Goal: Task Accomplishment & Management: Manage account settings

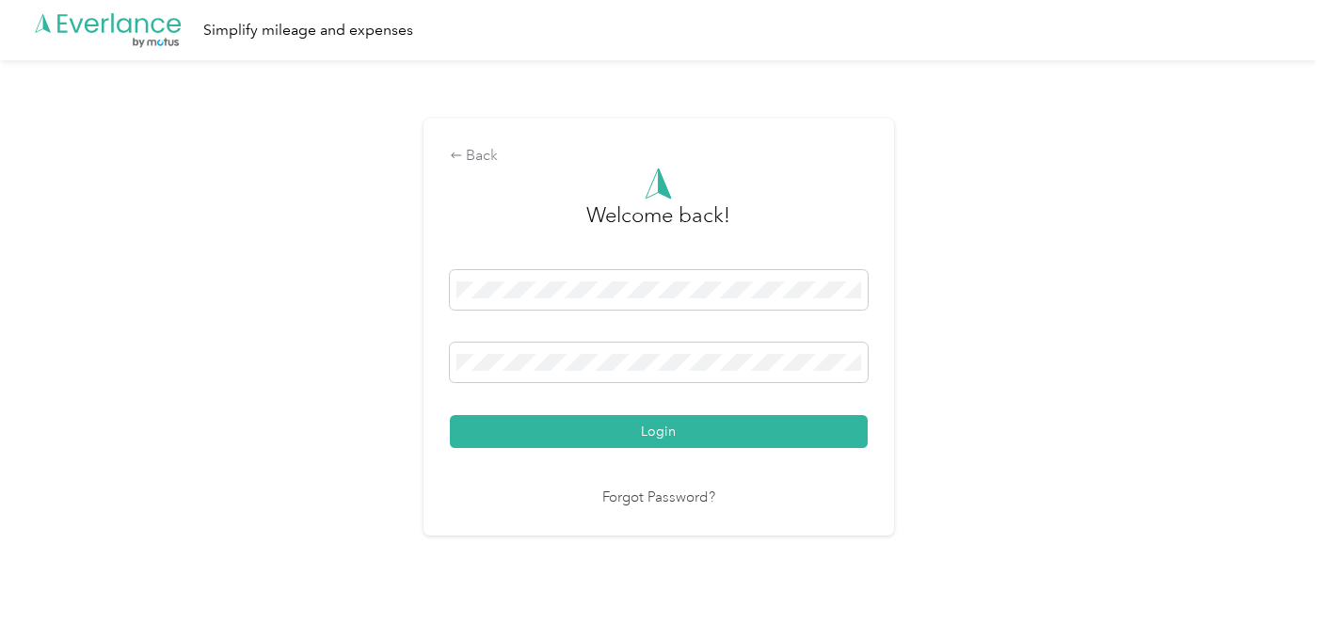
click at [639, 413] on div "Login" at bounding box center [659, 359] width 418 height 178
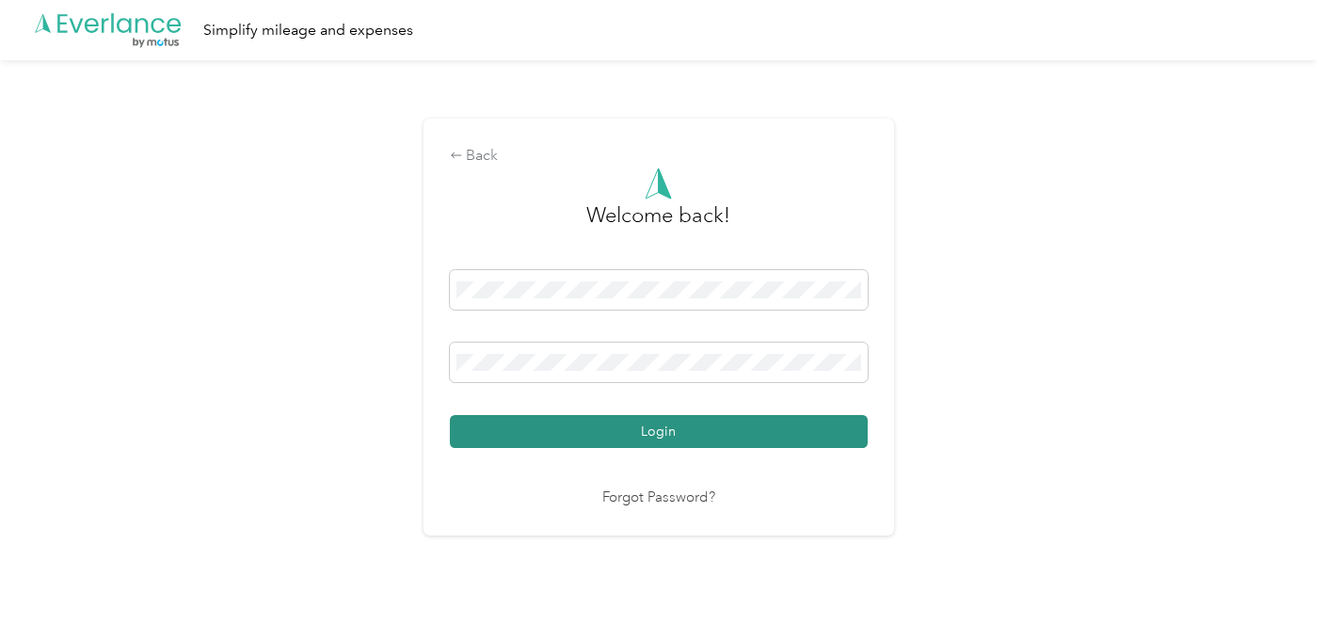
click at [634, 434] on button "Login" at bounding box center [659, 431] width 418 height 33
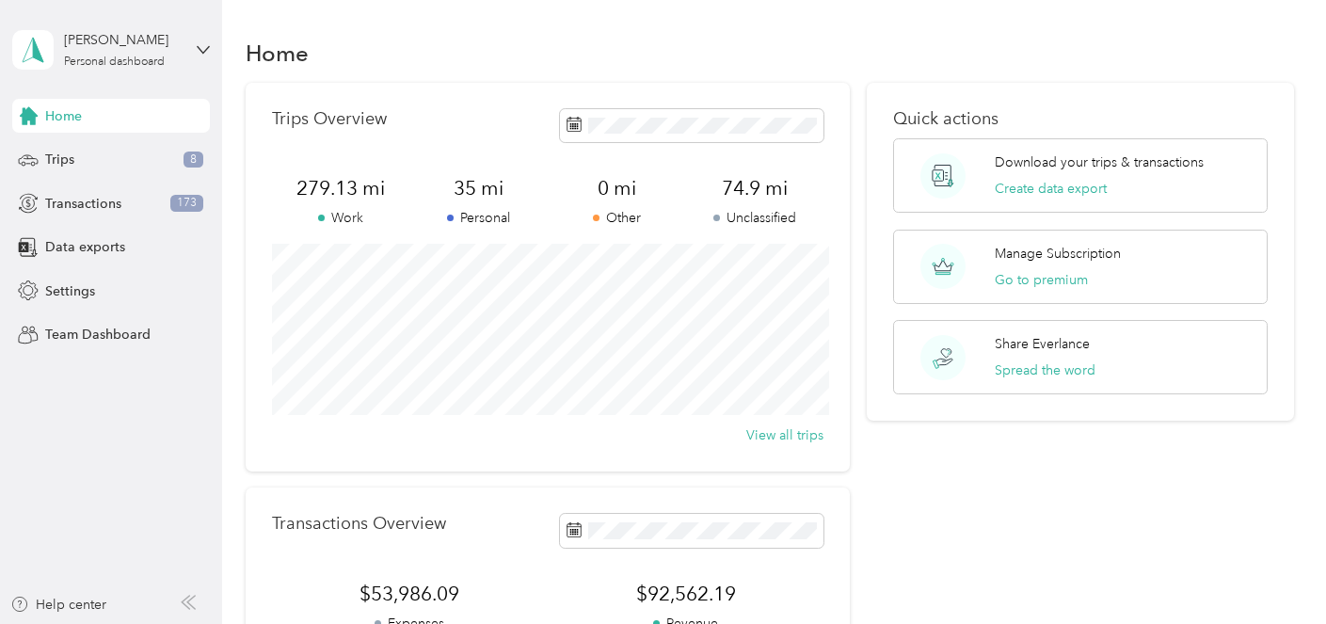
scroll to position [135, 0]
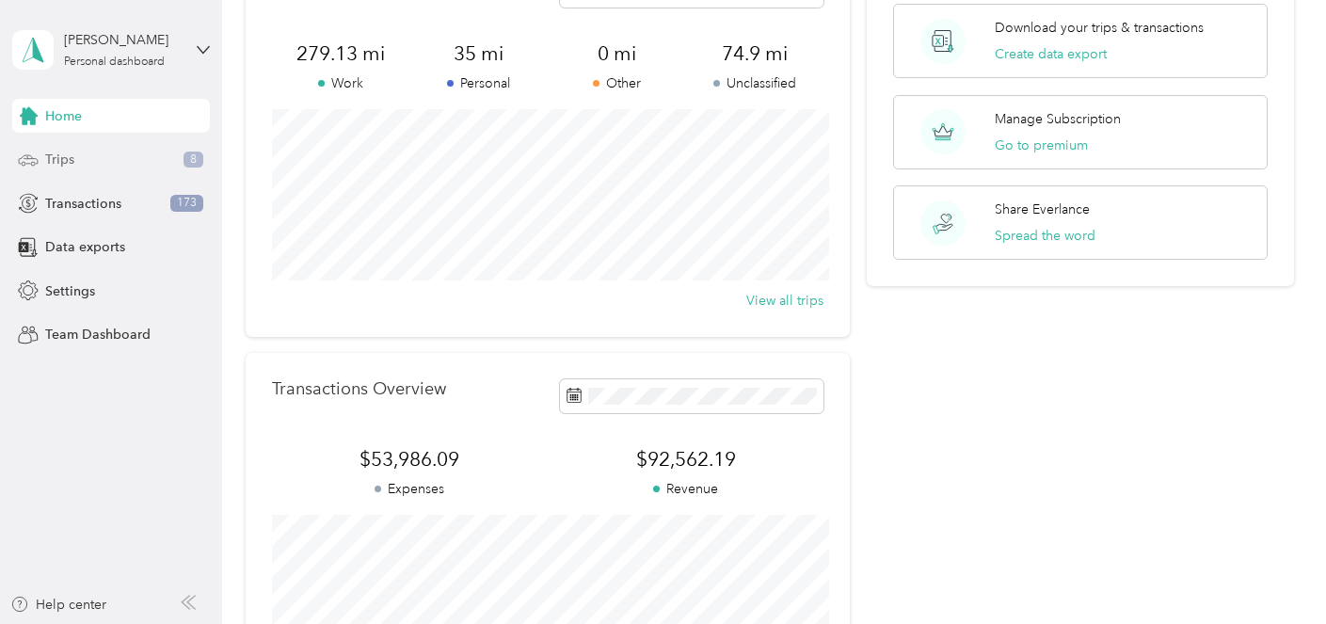
click at [151, 152] on div "Trips 8" at bounding box center [111, 160] width 198 height 34
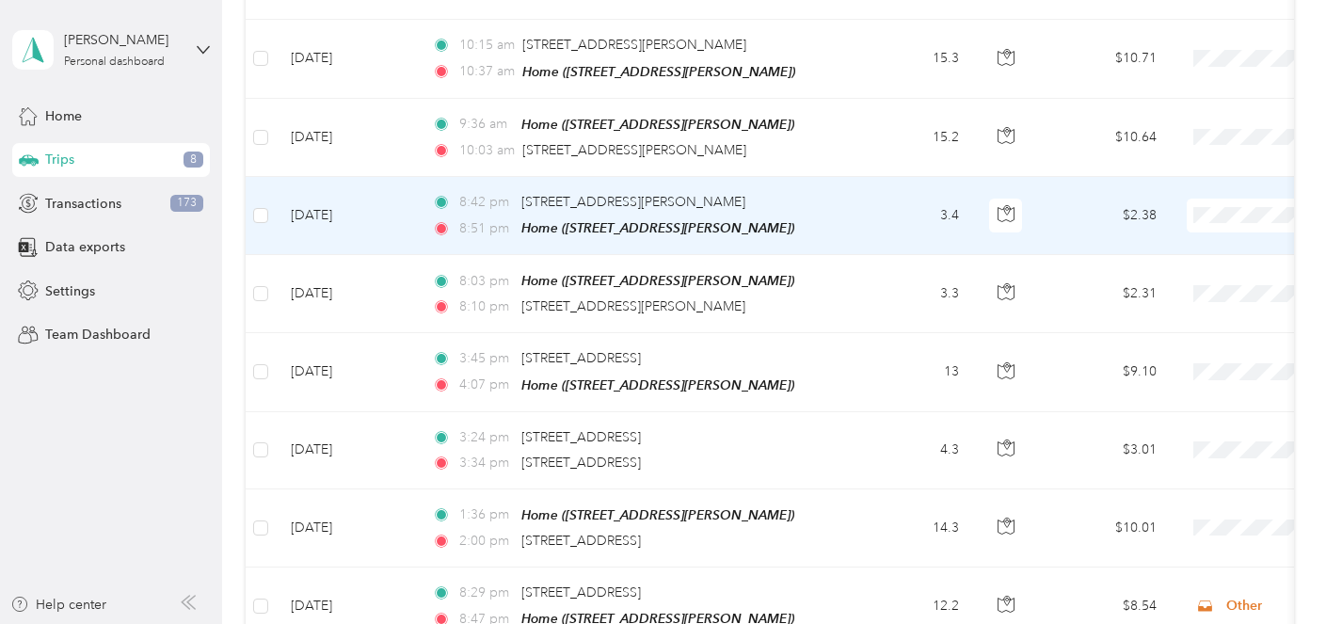
scroll to position [387, 0]
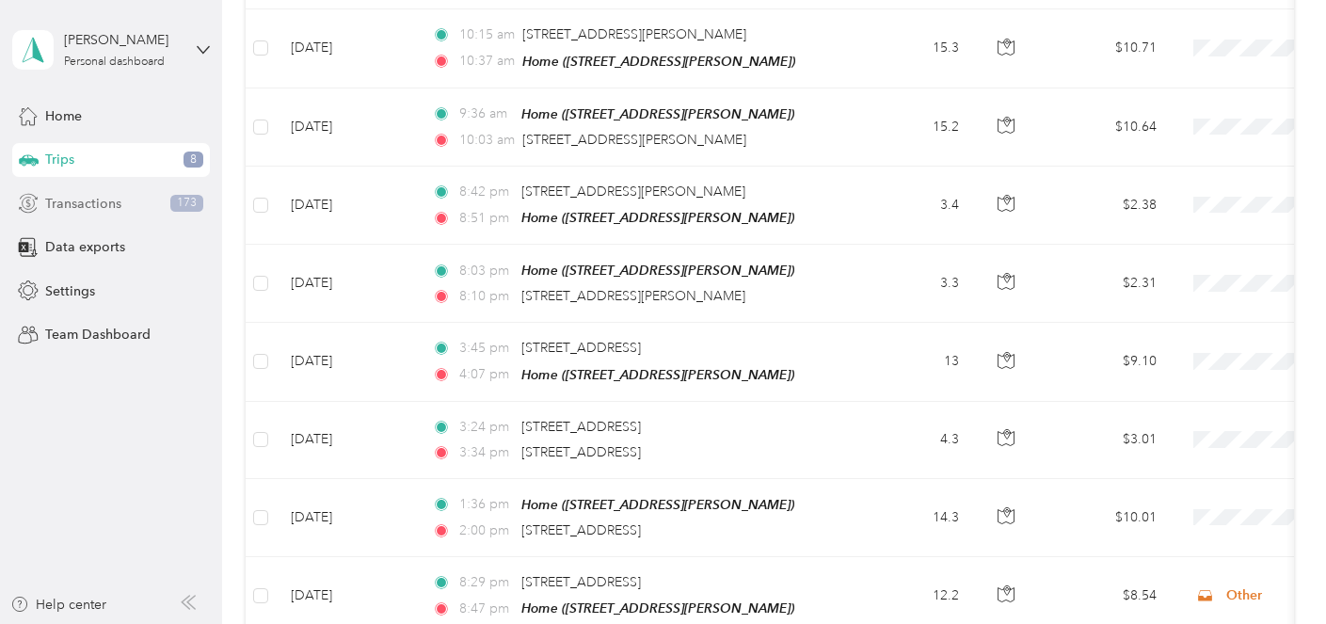
click at [121, 206] on div "Transactions 173" at bounding box center [111, 203] width 198 height 34
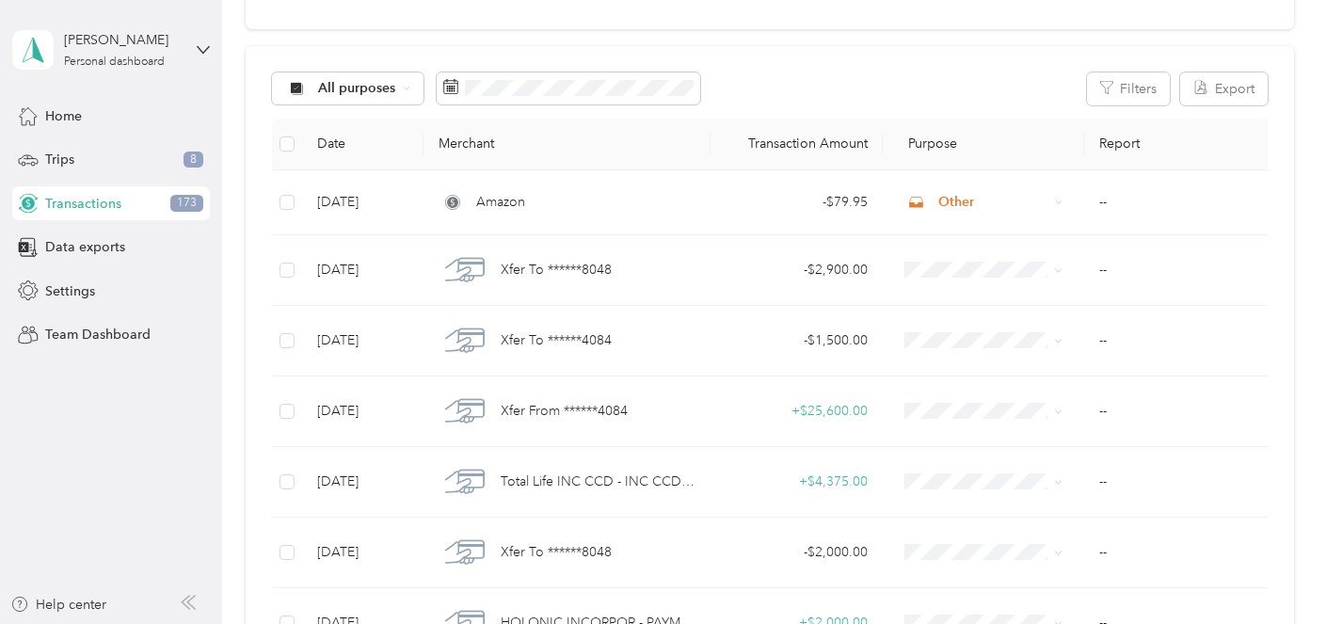
scroll to position [190, 0]
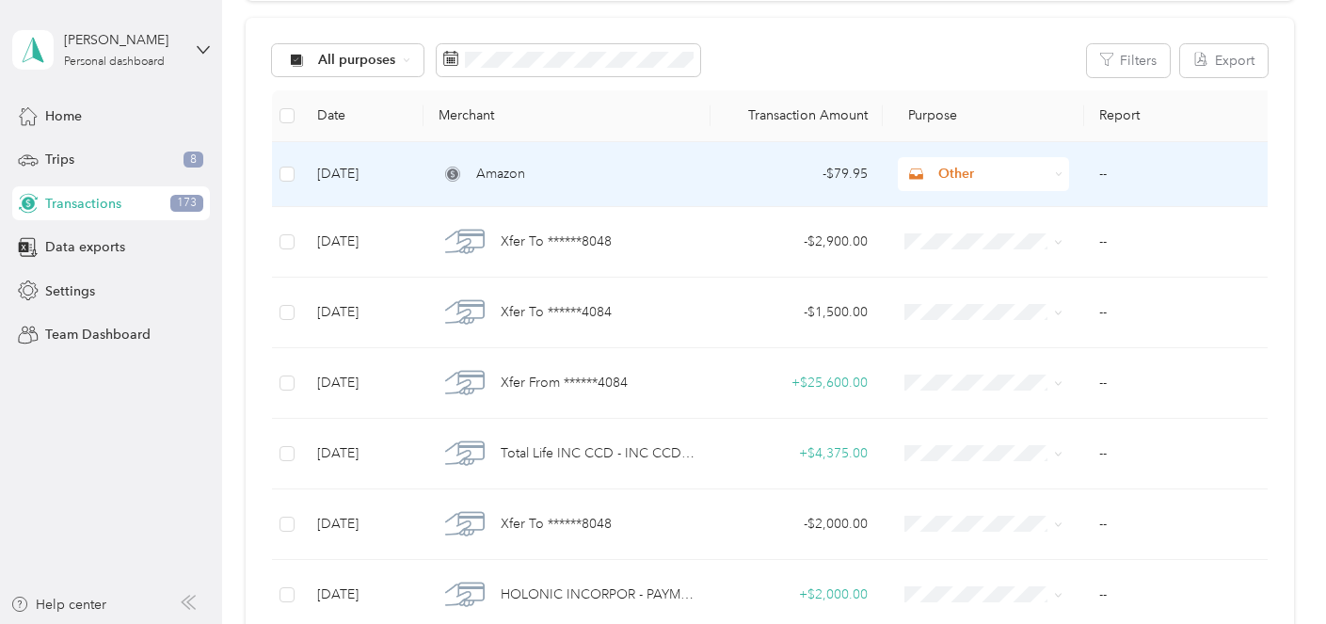
click at [954, 175] on span "Other" at bounding box center [993, 174] width 110 height 21
click at [954, 207] on span "Work" at bounding box center [1001, 209] width 112 height 20
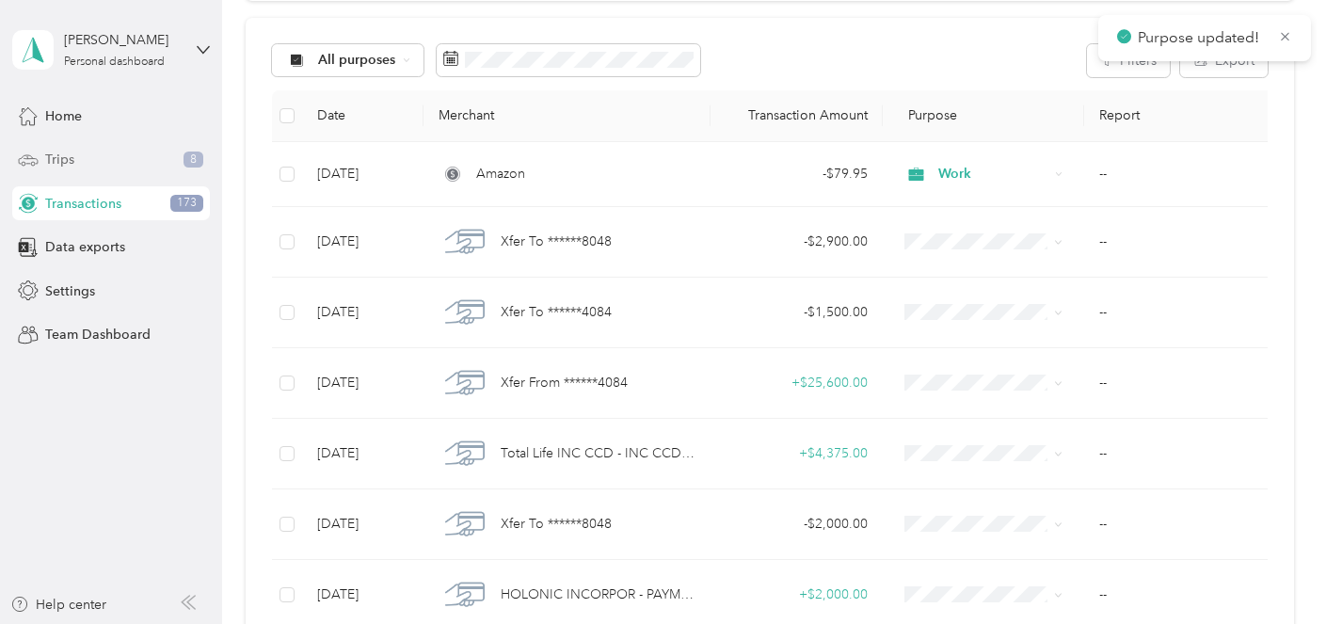
click at [152, 155] on div "Trips 8" at bounding box center [111, 160] width 198 height 34
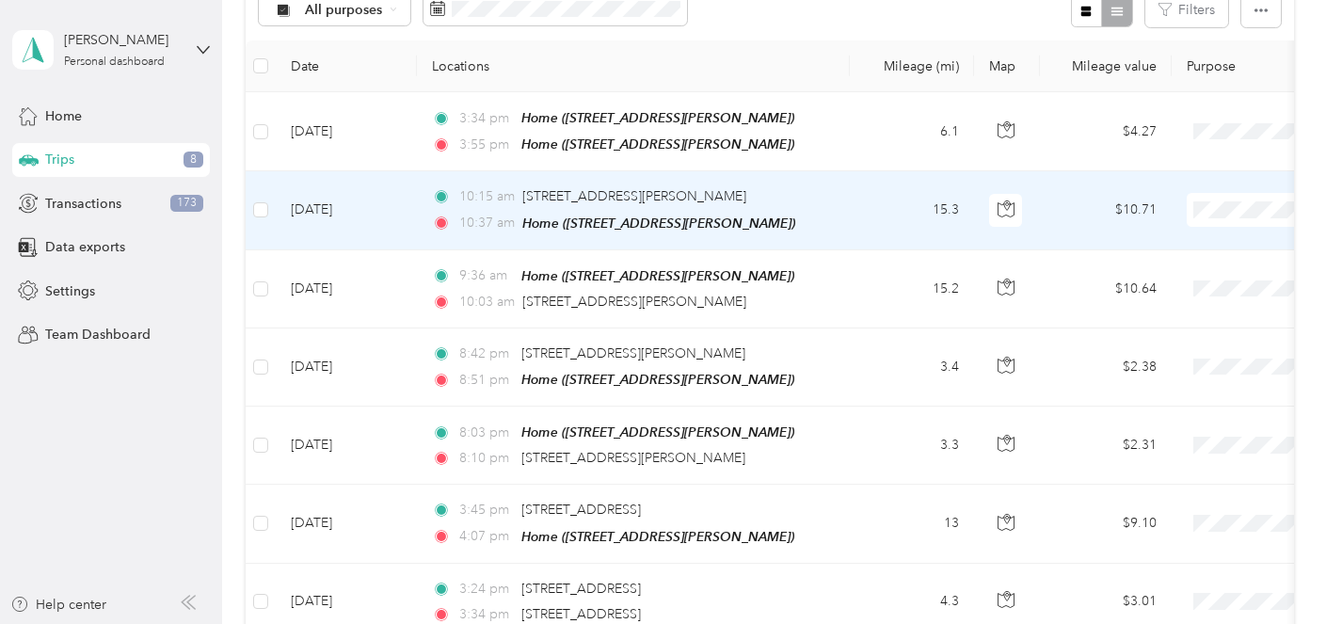
scroll to position [236, 0]
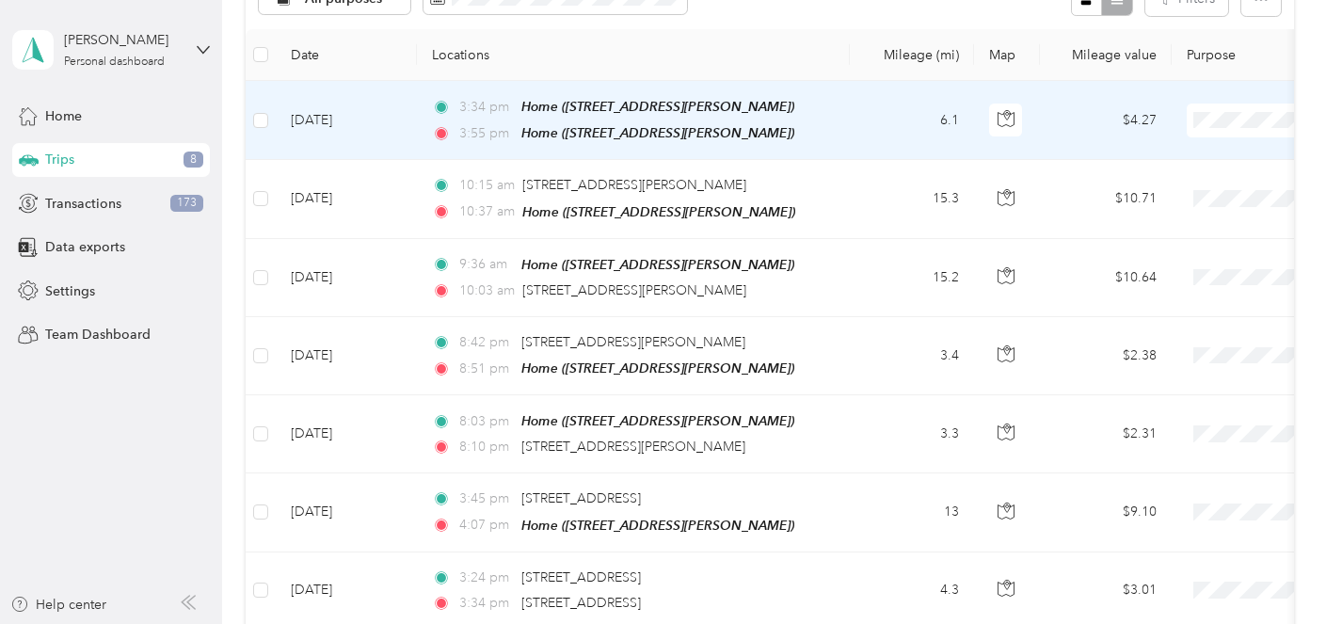
click at [1196, 159] on li "Work" at bounding box center [1208, 152] width 233 height 33
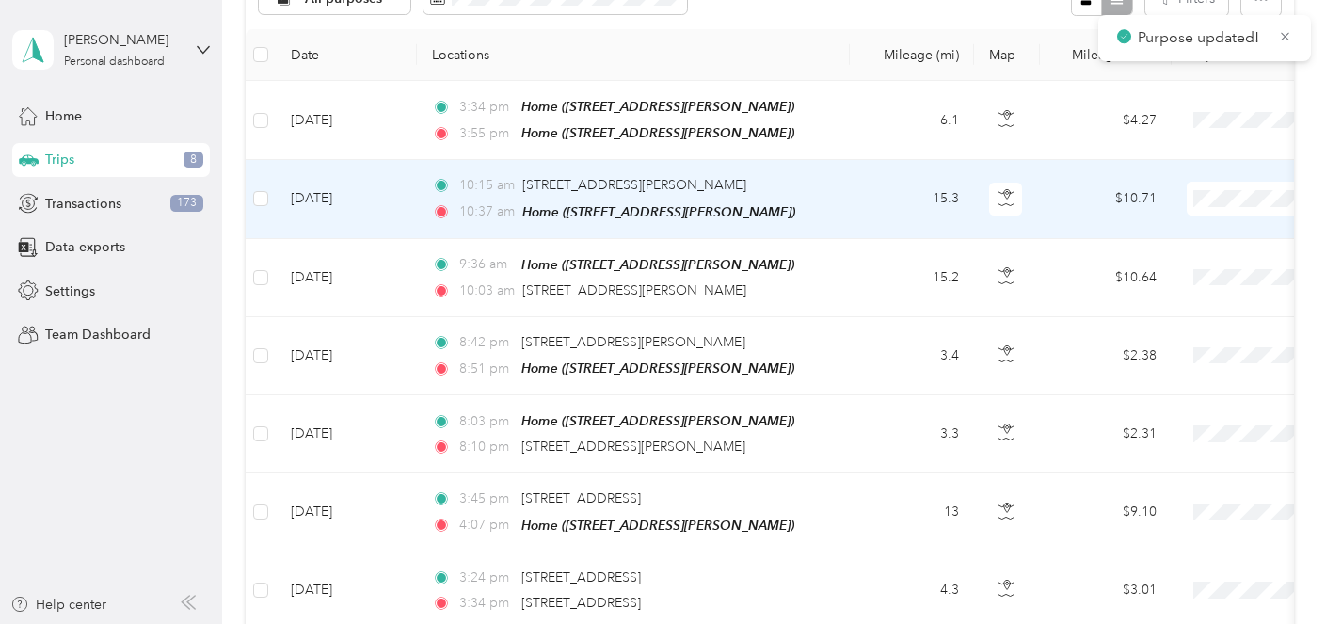
click at [1208, 226] on span "Work" at bounding box center [1226, 232] width 174 height 20
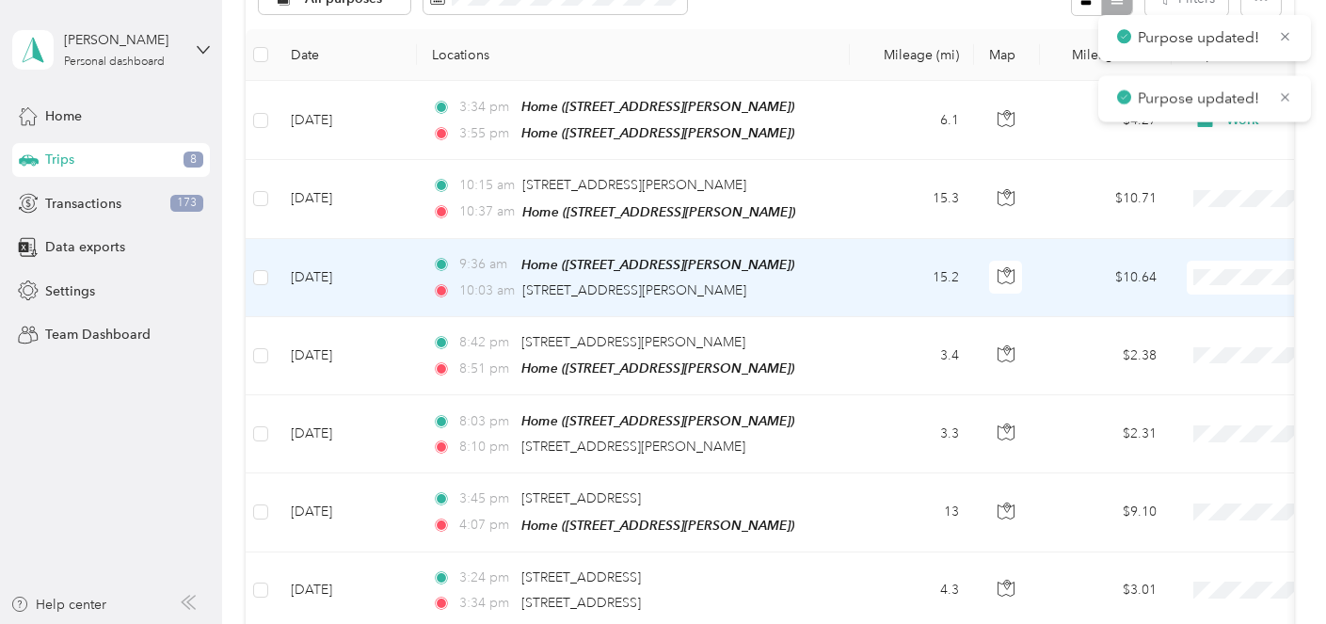
scroll to position [302, 0]
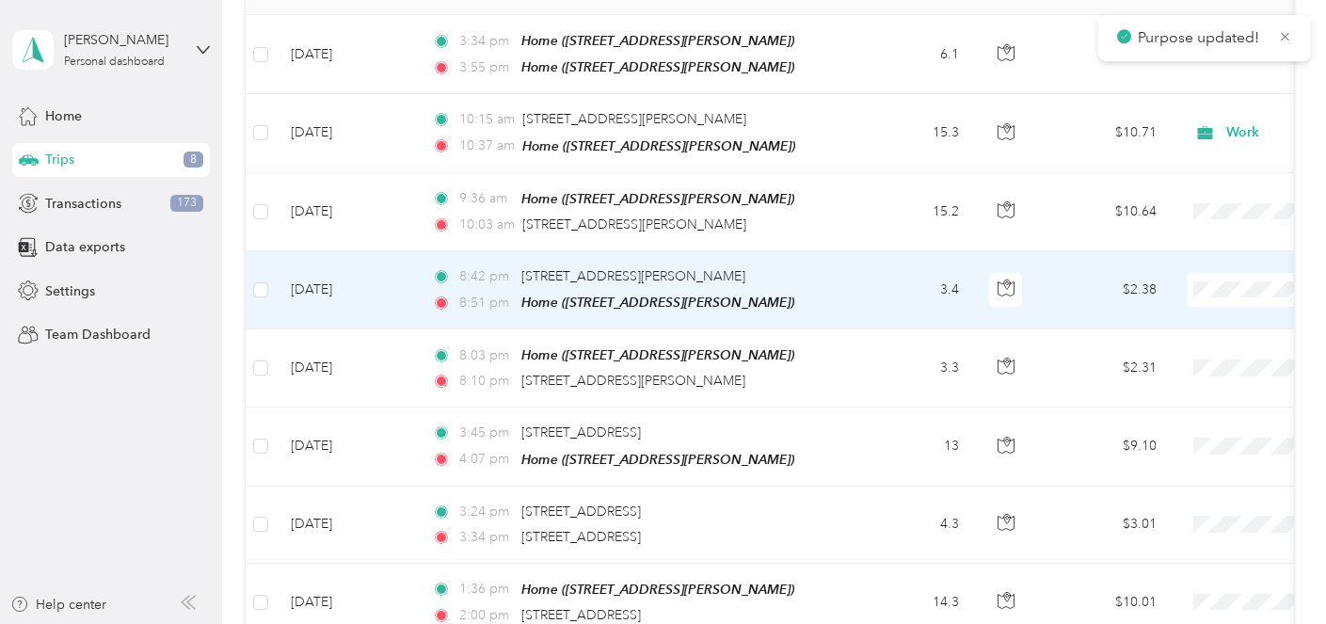
click at [1225, 273] on span at bounding box center [1302, 290] width 233 height 34
click at [1187, 359] on ol "Work Personal Other Other Charity Medical Moving Commute" at bounding box center [1208, 435] width 233 height 263
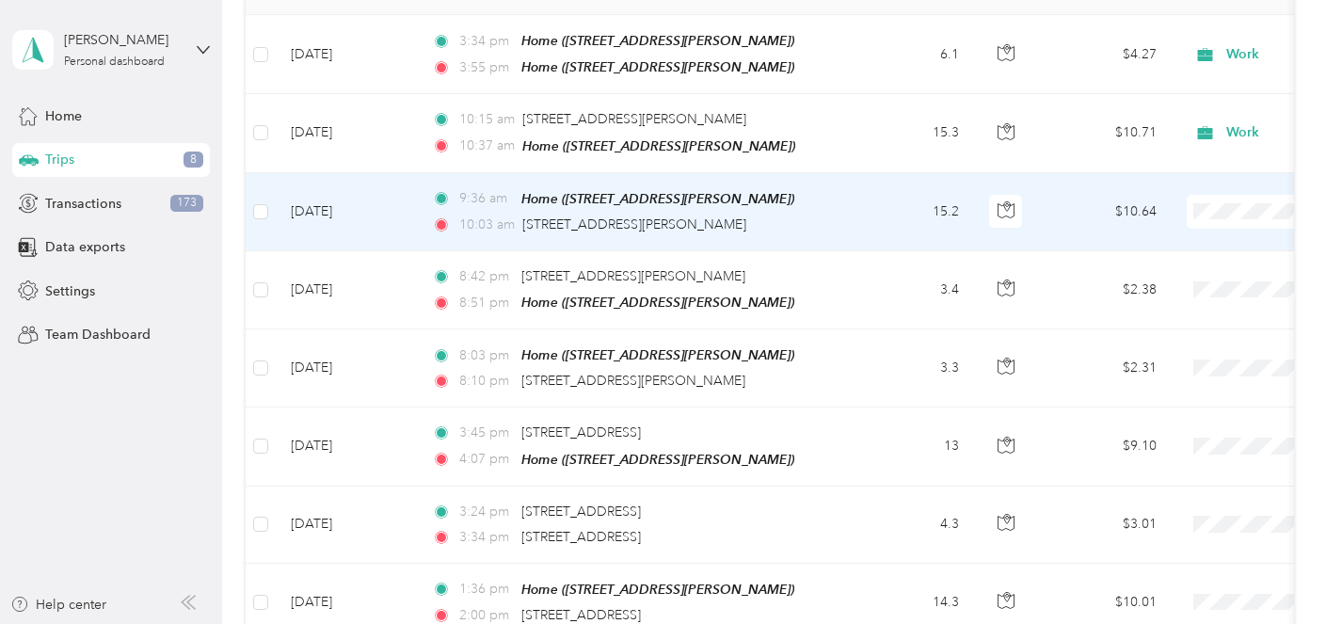
click at [1233, 215] on span at bounding box center [1302, 212] width 233 height 34
click at [1211, 235] on span "Work" at bounding box center [1226, 243] width 174 height 20
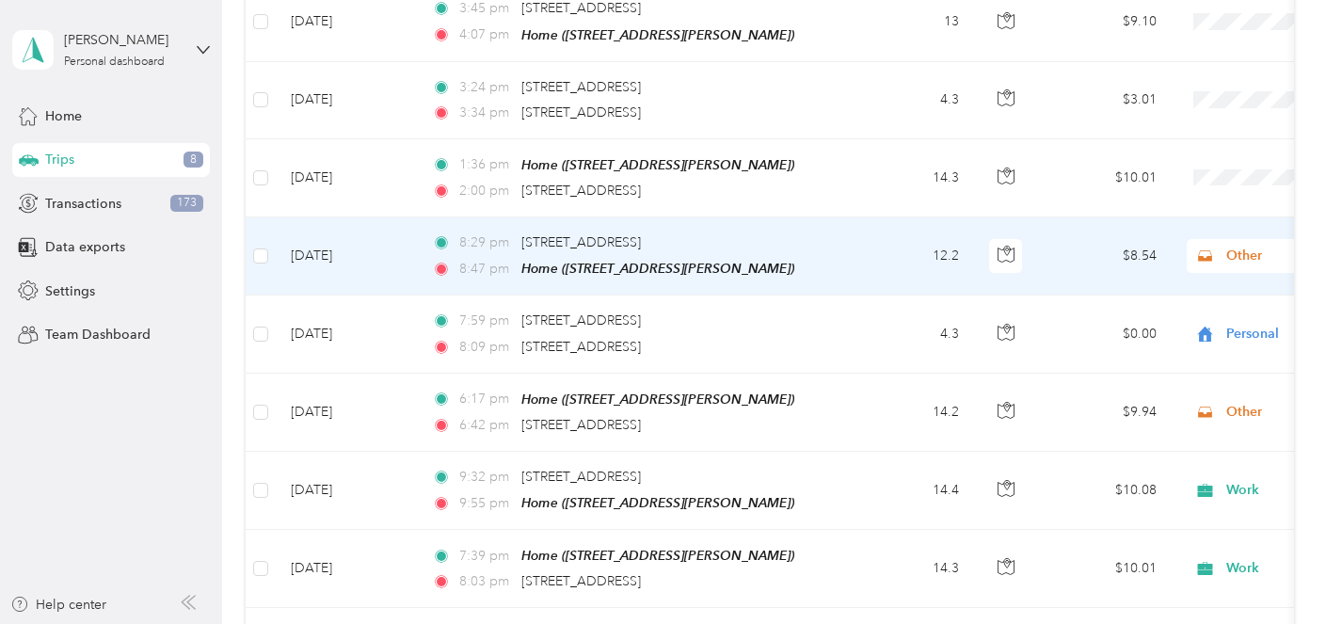
scroll to position [753, 0]
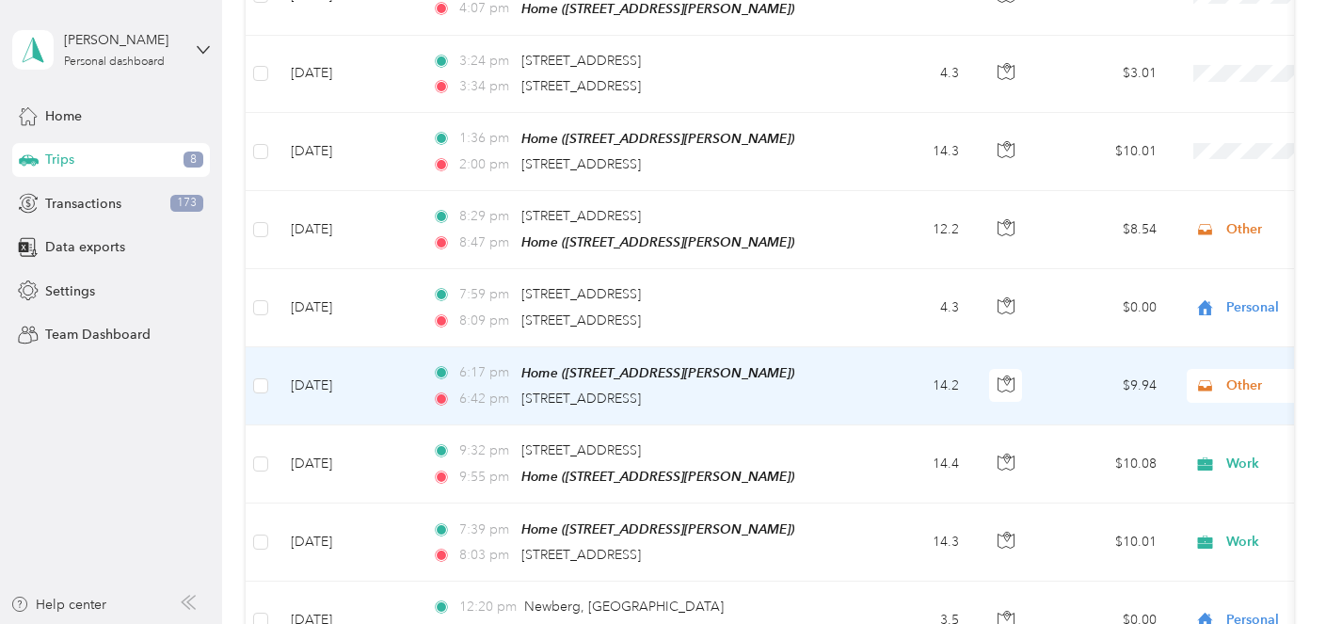
click at [1226, 379] on span "Other" at bounding box center [1312, 385] width 172 height 21
click at [1177, 112] on li "Work" at bounding box center [1208, 110] width 233 height 33
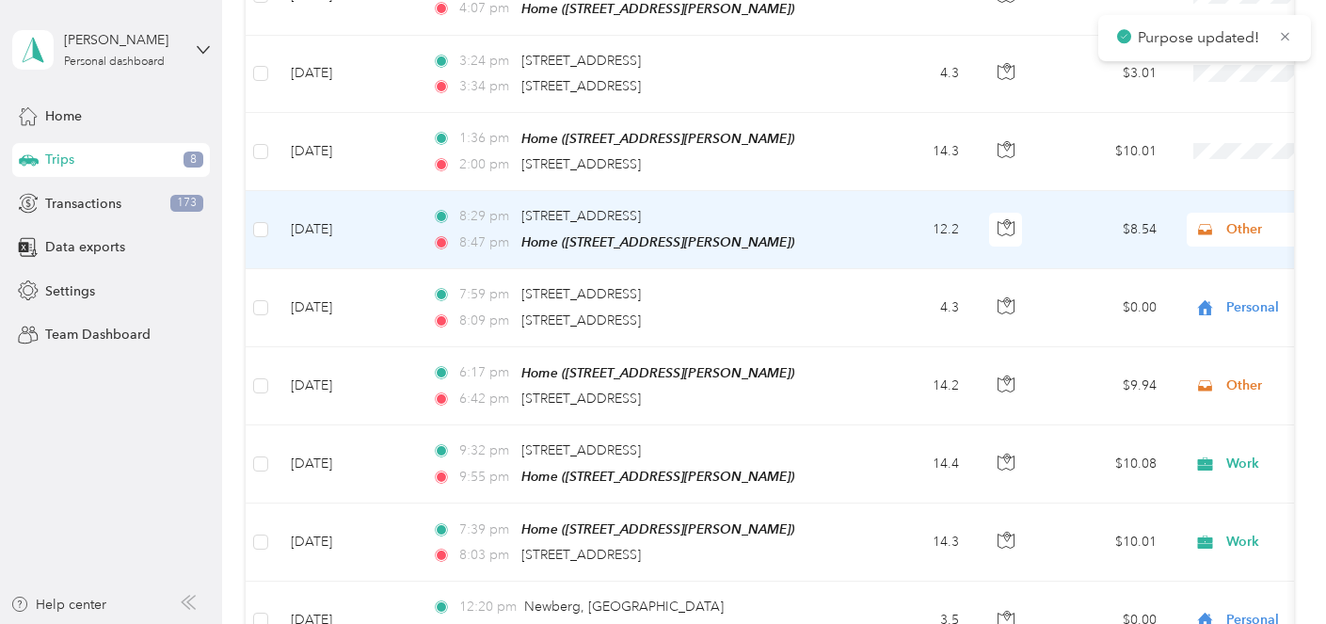
click at [1233, 219] on span "Other" at bounding box center [1312, 229] width 172 height 21
click at [1173, 262] on ol "Work Personal Other Other Charity Medical Moving Commute" at bounding box center [1208, 372] width 233 height 263
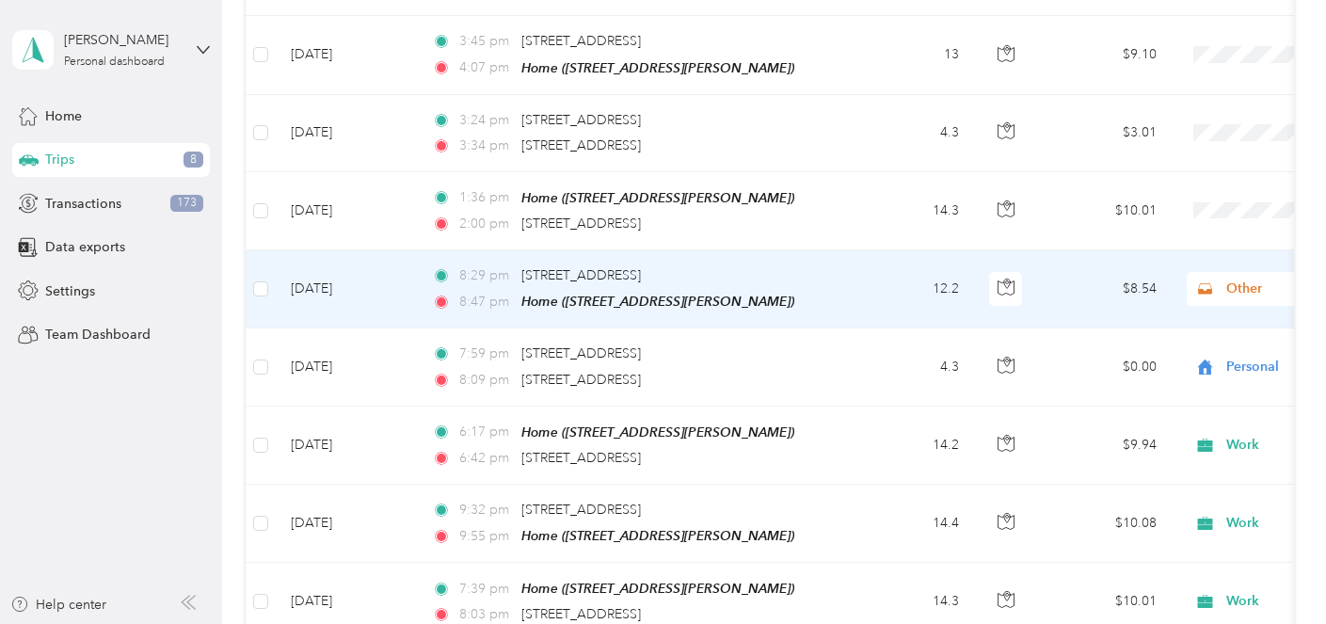
scroll to position [692, 0]
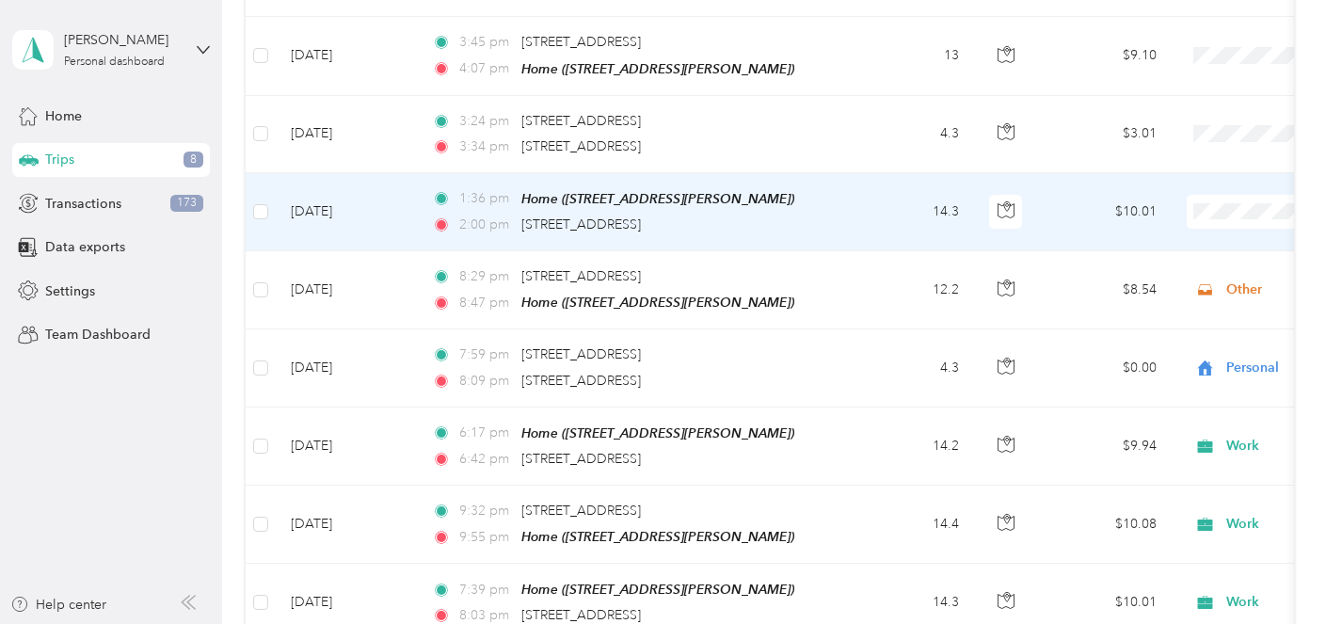
click at [1180, 238] on span "Work" at bounding box center [1226, 240] width 174 height 20
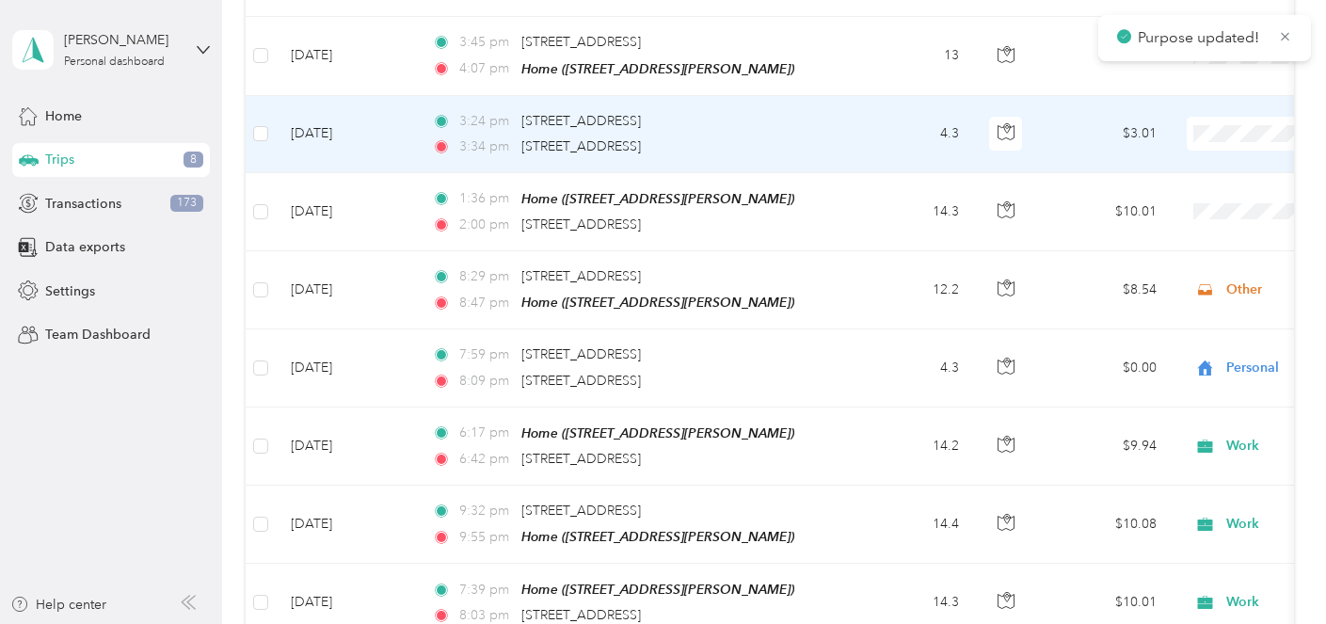
click at [1223, 140] on span at bounding box center [1302, 134] width 233 height 34
click at [1219, 136] on span at bounding box center [1302, 134] width 233 height 34
click at [1199, 160] on span "Work" at bounding box center [1226, 157] width 174 height 20
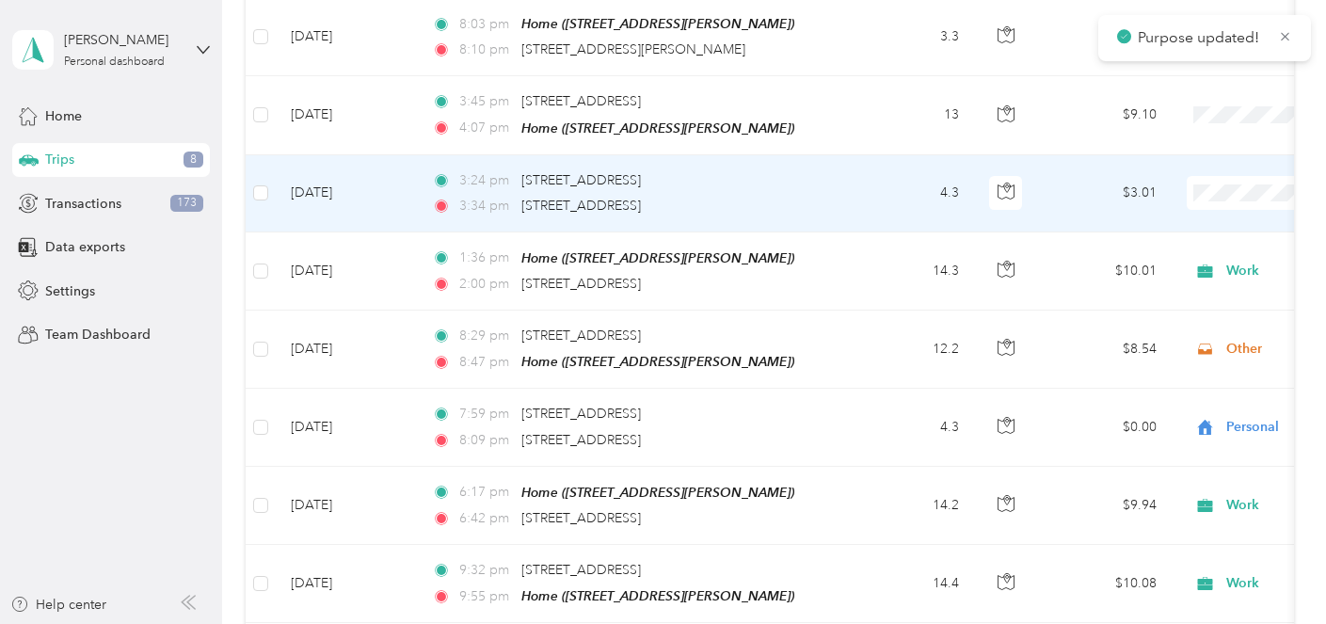
scroll to position [609, 0]
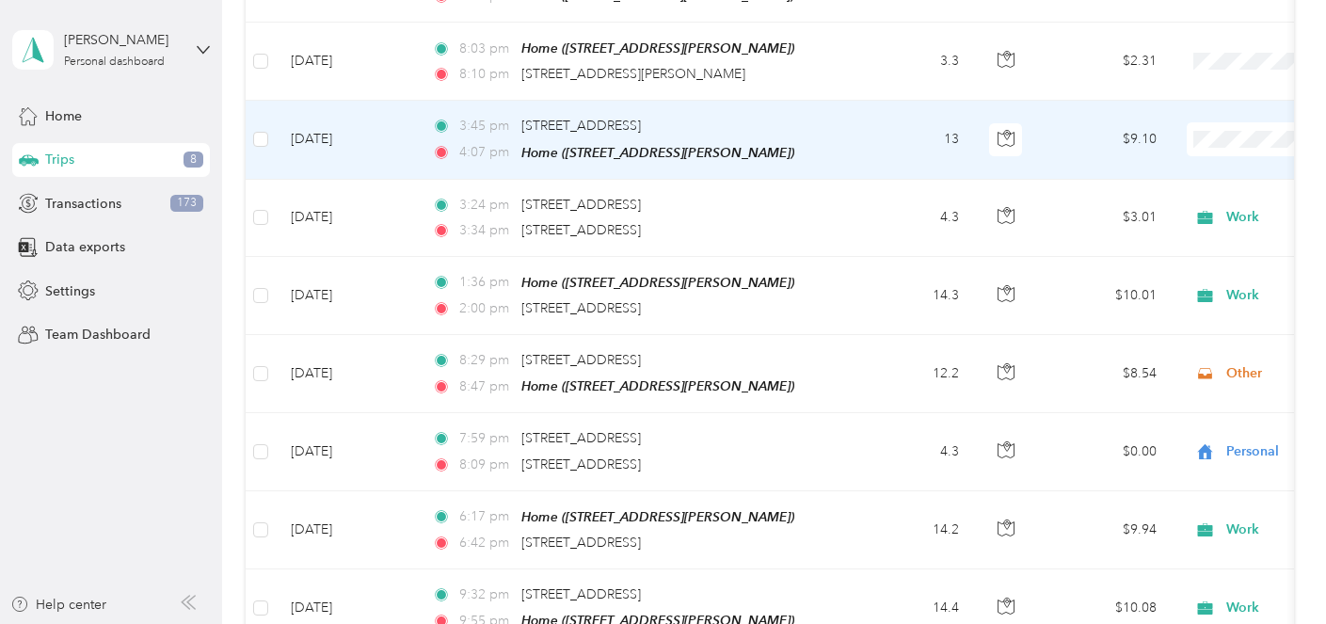
click at [1187, 167] on span "Work" at bounding box center [1226, 168] width 174 height 20
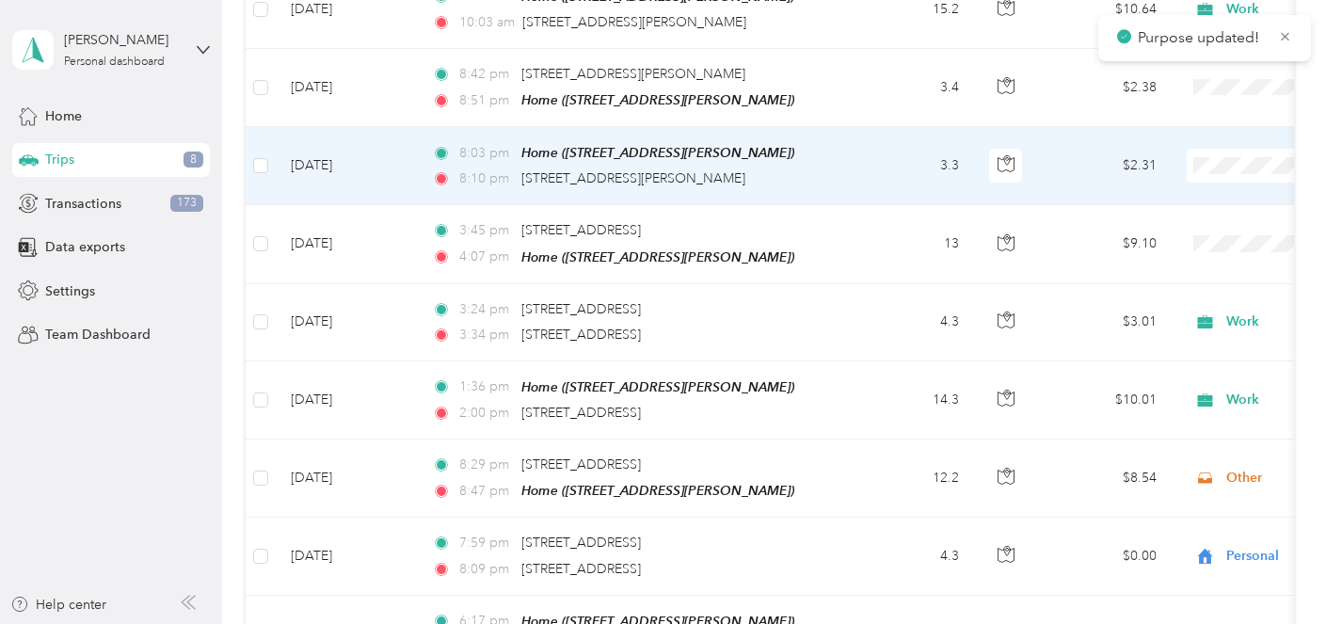
scroll to position [456, 0]
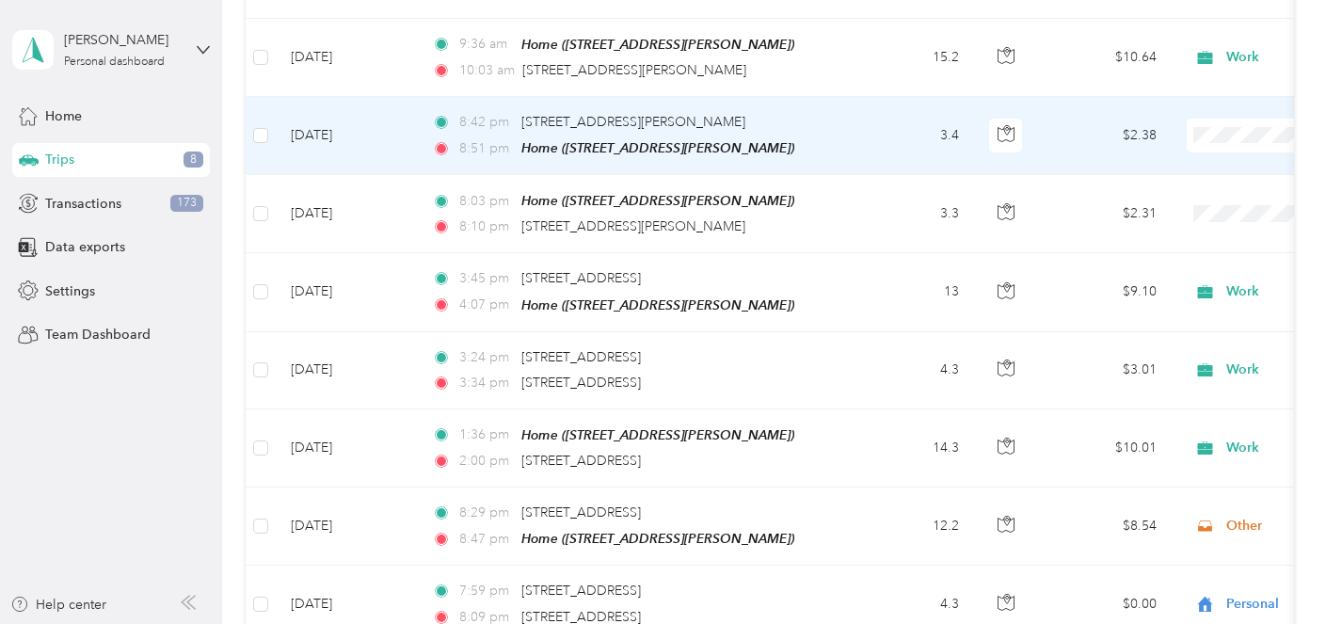
click at [1192, 192] on span "Personal" at bounding box center [1226, 199] width 174 height 20
click at [1214, 125] on span "Personal" at bounding box center [1295, 135] width 205 height 21
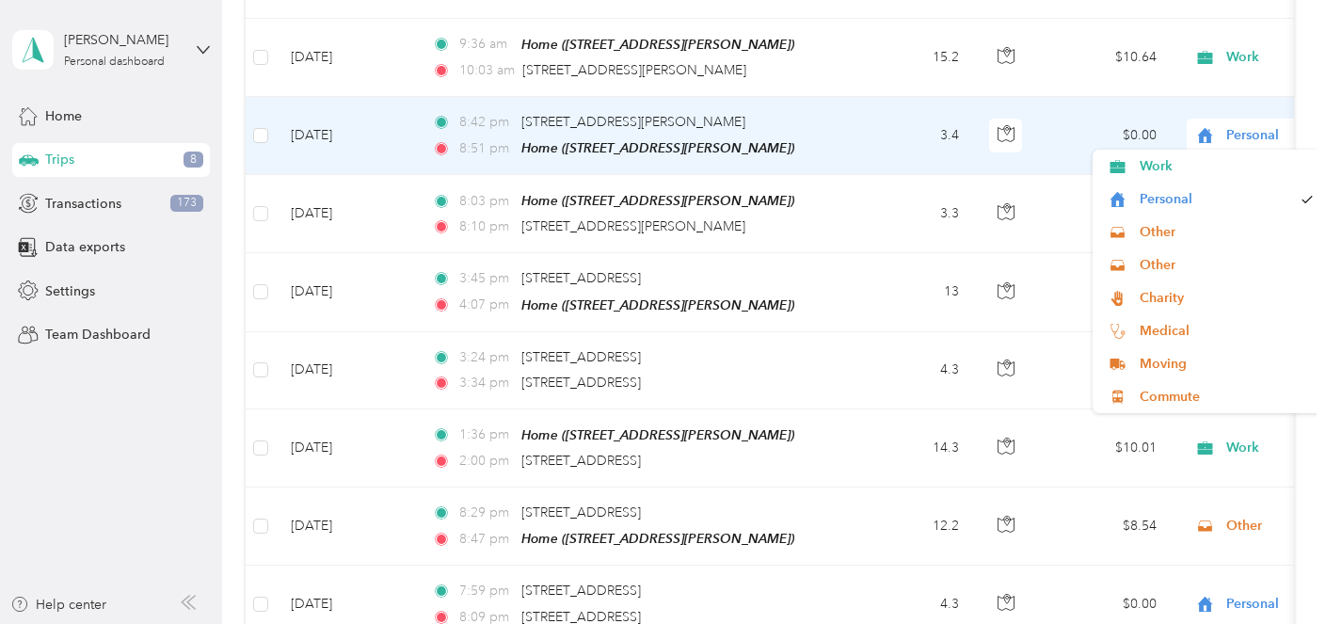
click at [1214, 125] on span "Personal" at bounding box center [1295, 135] width 205 height 21
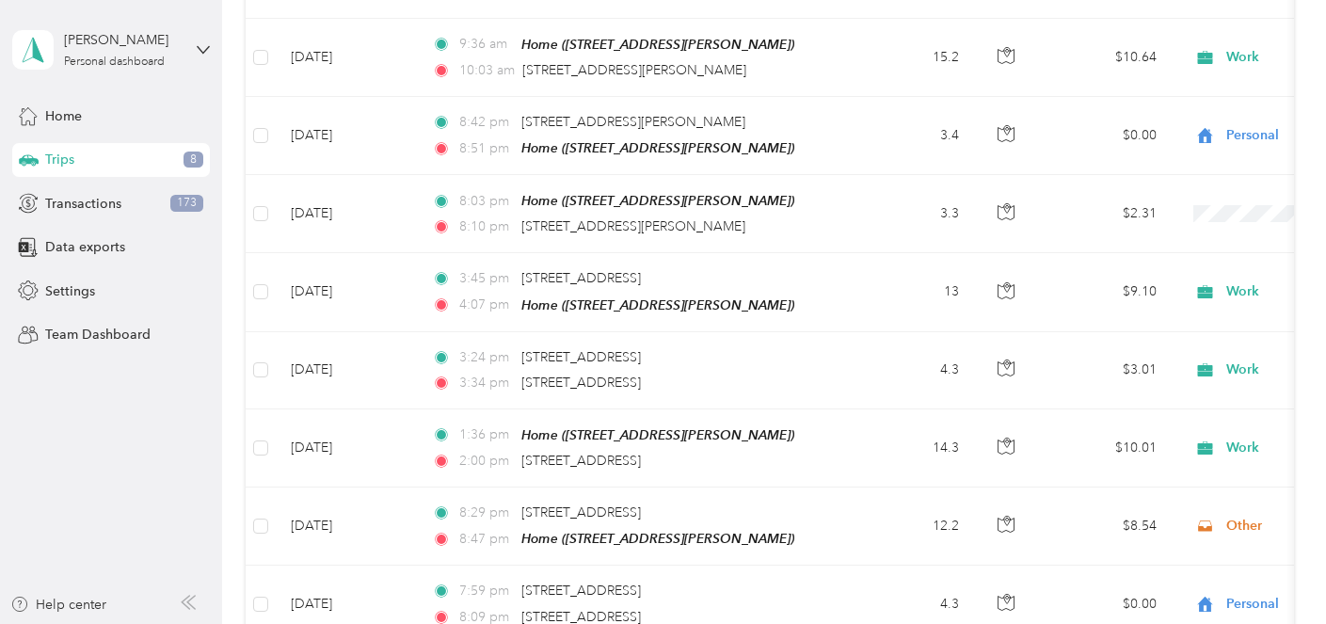
scroll to position [0, 0]
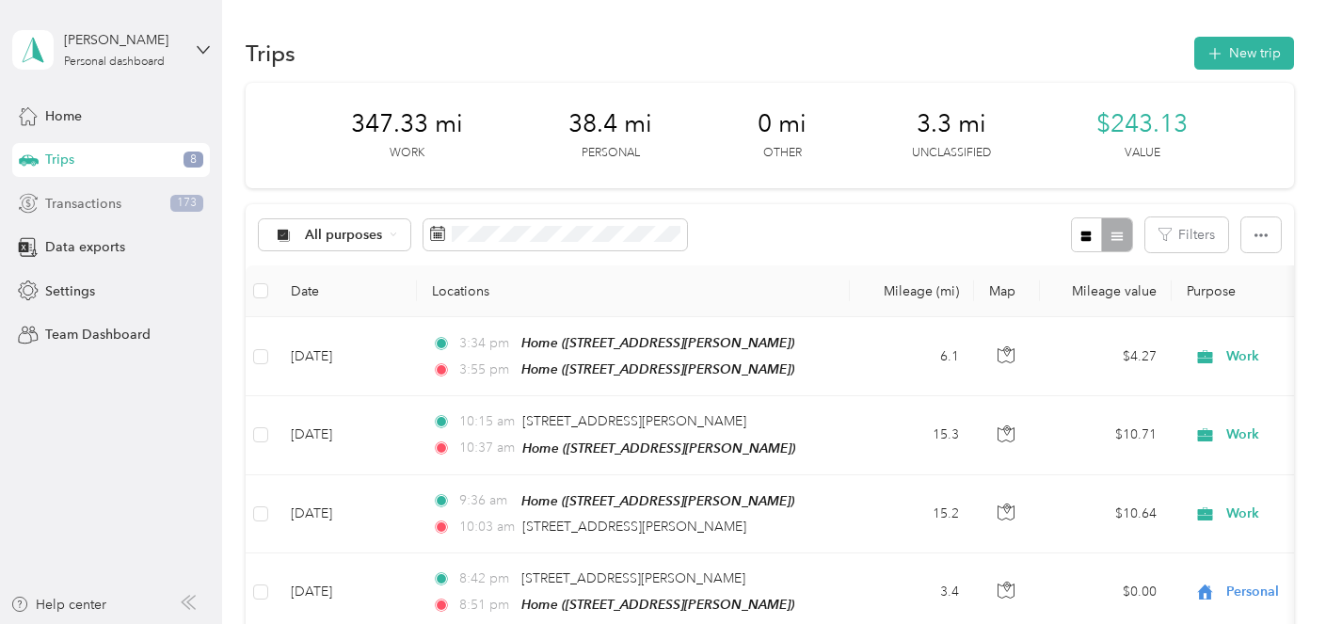
click at [114, 191] on div "Transactions 173" at bounding box center [111, 203] width 198 height 34
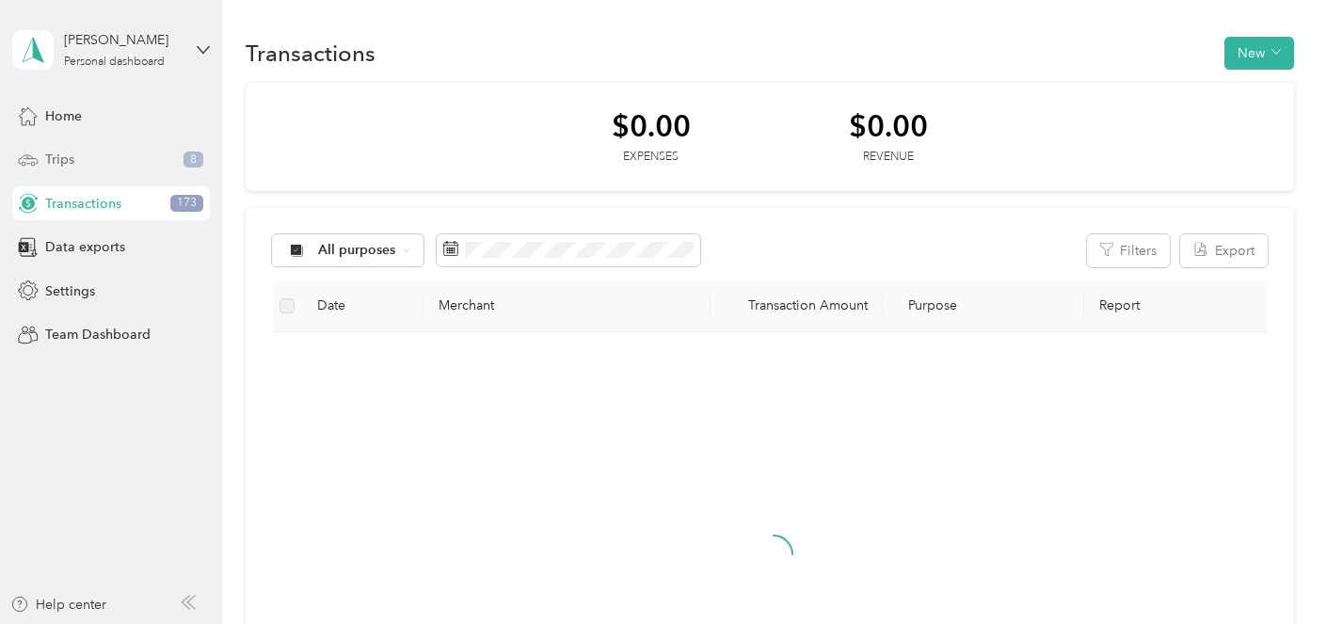
click at [108, 165] on div "Trips 8" at bounding box center [111, 160] width 198 height 34
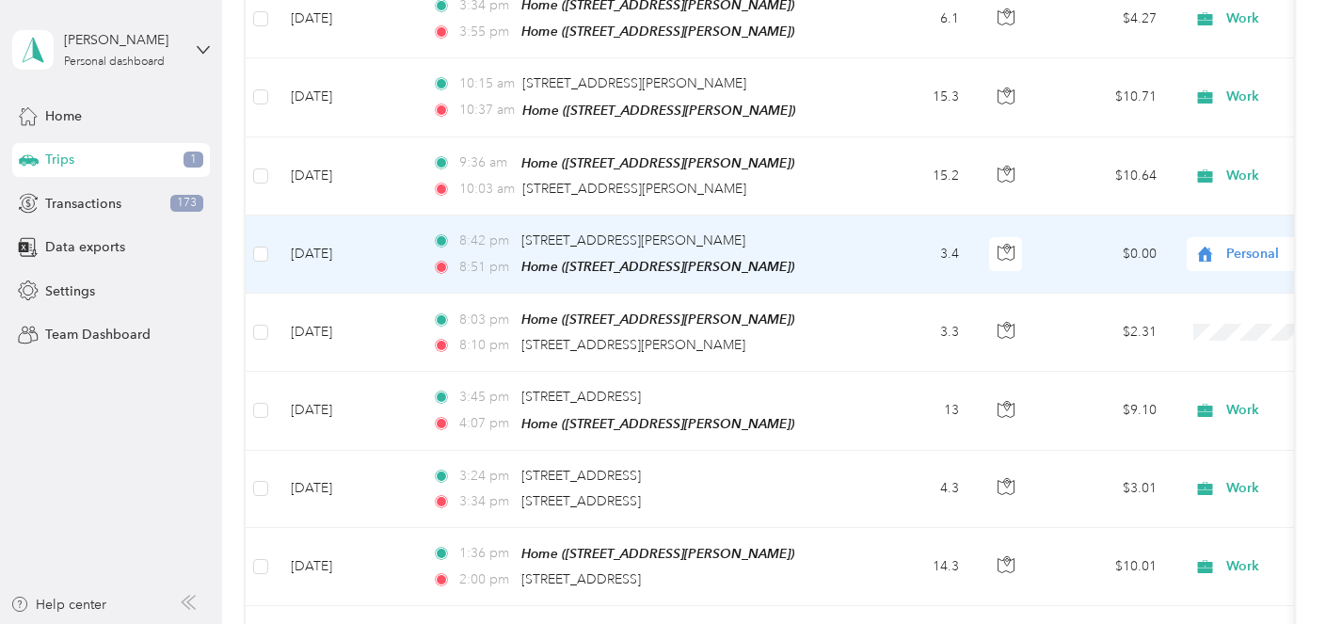
scroll to position [349, 0]
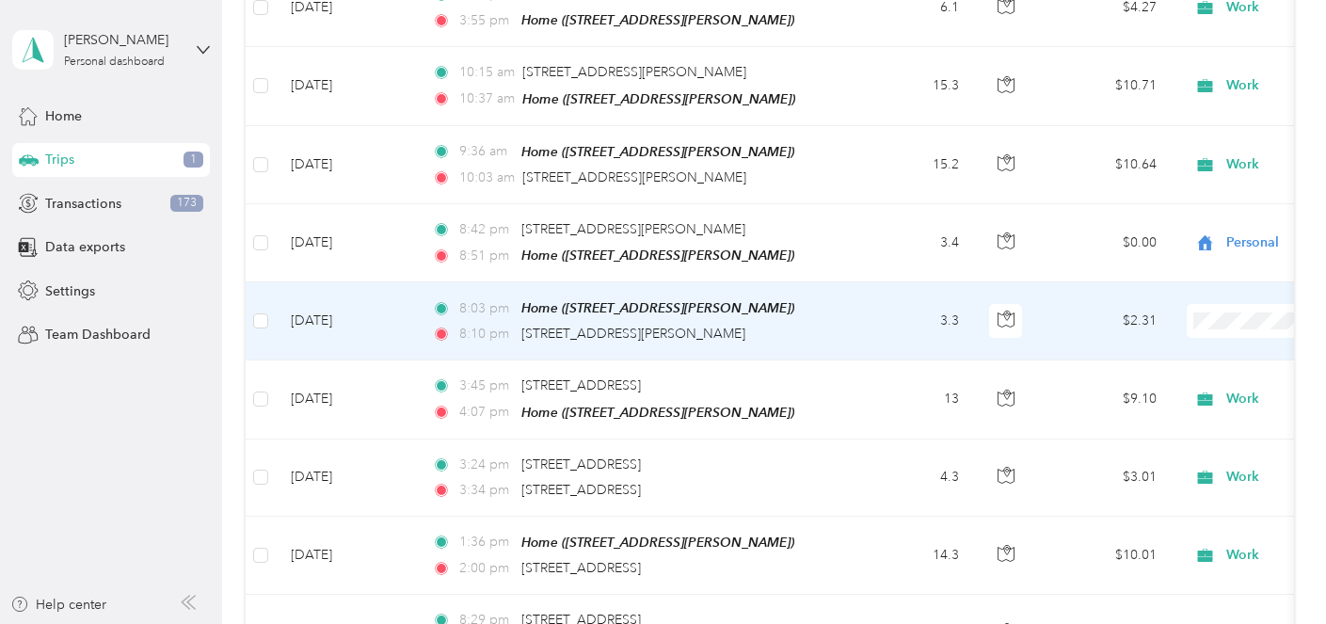
click at [1264, 305] on span at bounding box center [1302, 321] width 233 height 34
click at [1183, 395] on li "Personal" at bounding box center [1208, 384] width 233 height 33
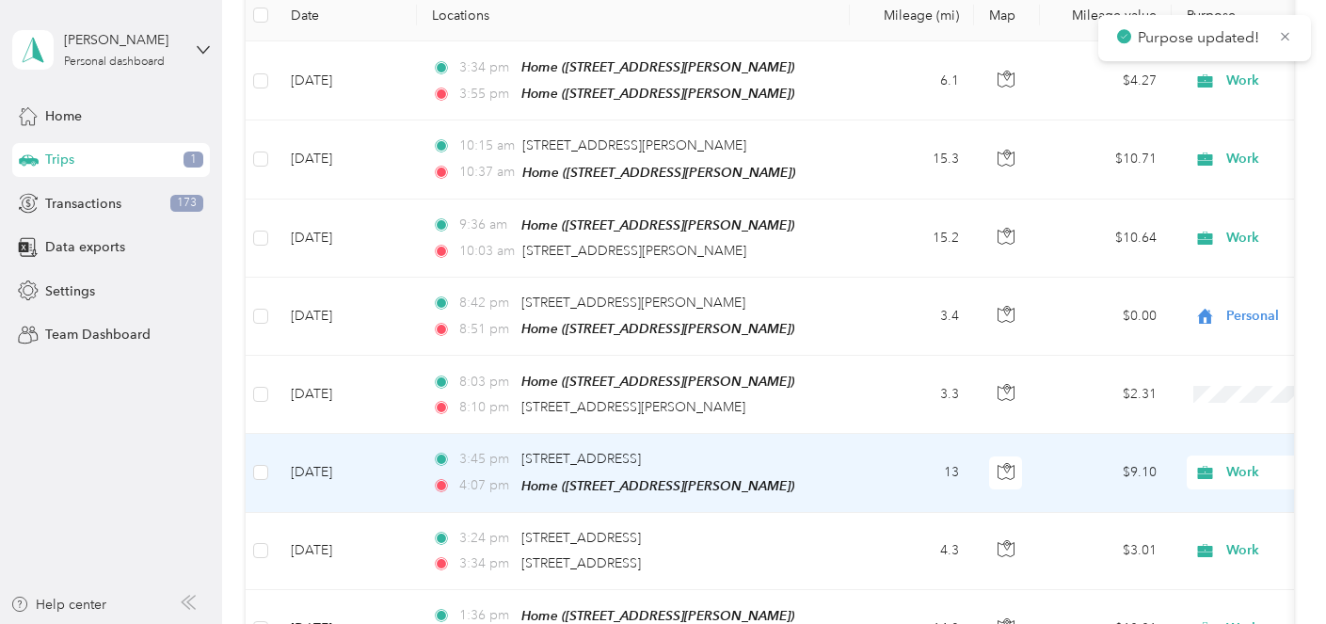
scroll to position [270, 0]
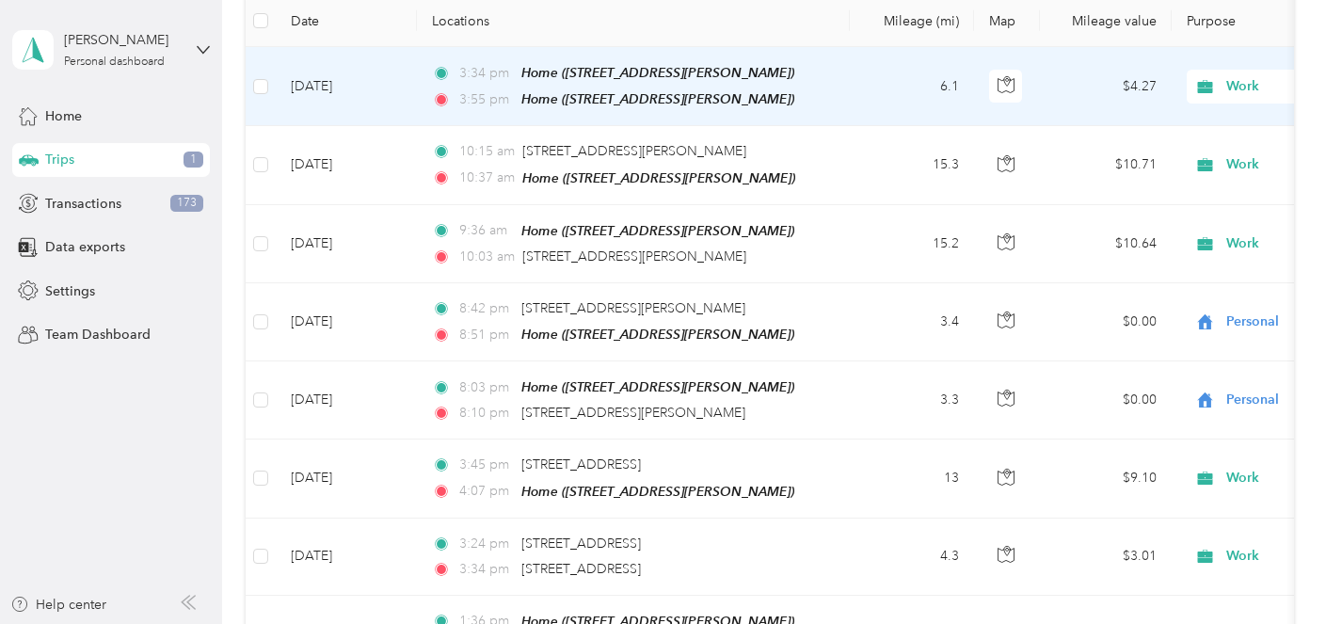
click at [1226, 87] on span "Work" at bounding box center [1312, 86] width 172 height 21
click at [1199, 145] on span "Personal" at bounding box center [1226, 153] width 174 height 20
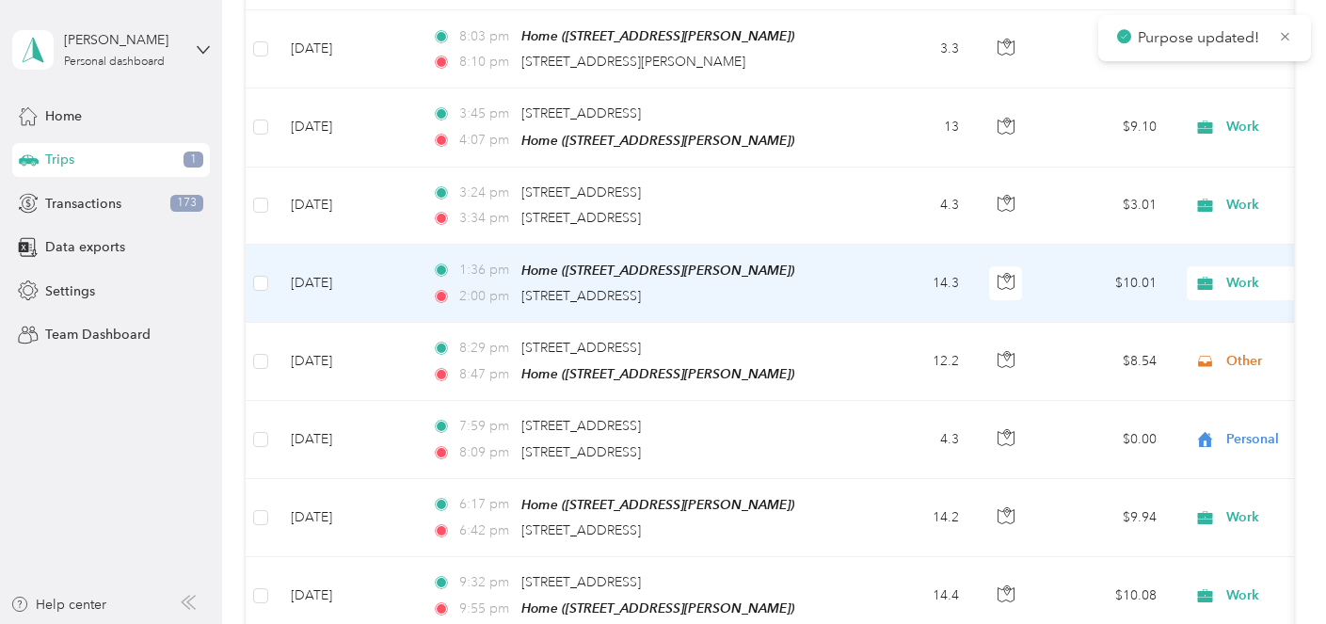
scroll to position [622, 0]
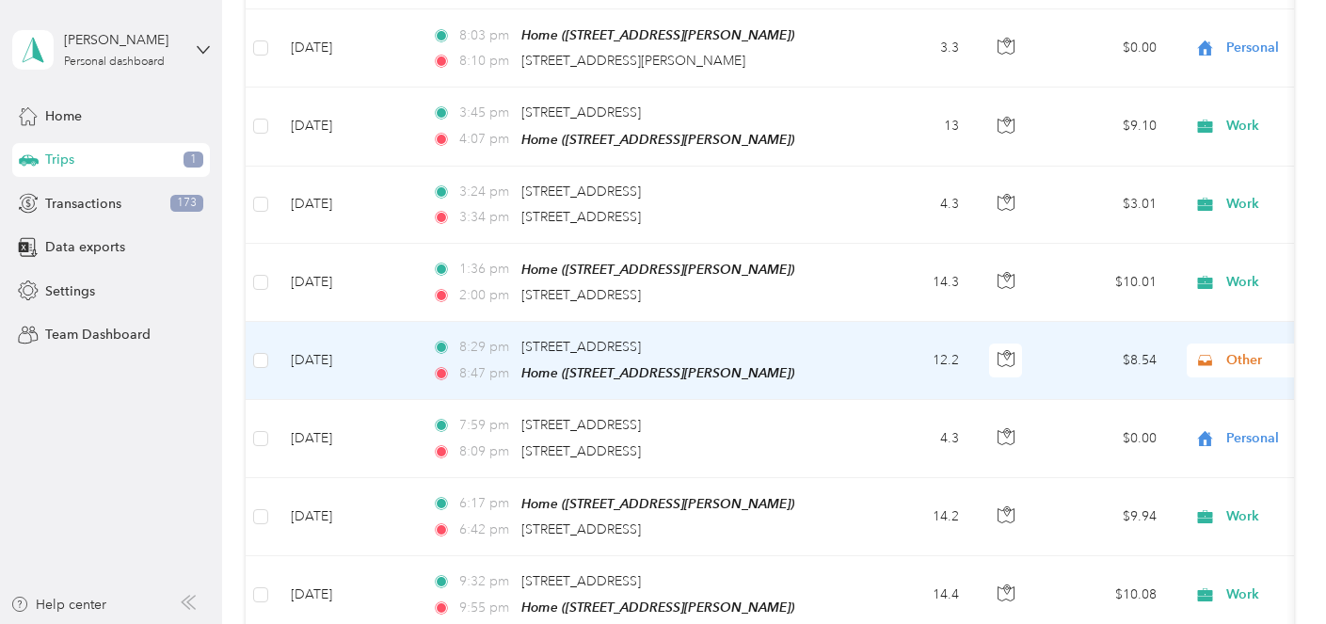
click at [1236, 350] on span "Other" at bounding box center [1312, 360] width 172 height 21
click at [1174, 82] on span "Work" at bounding box center [1226, 87] width 174 height 20
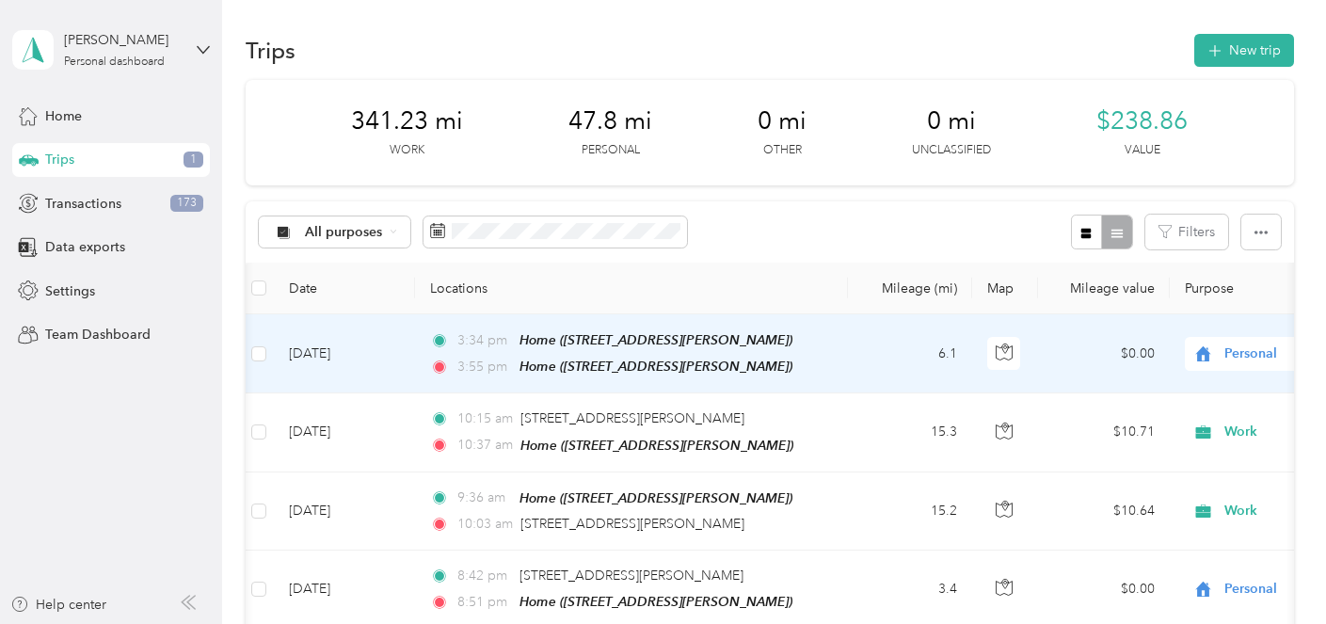
scroll to position [0, 0]
